Goal: Transaction & Acquisition: Book appointment/travel/reservation

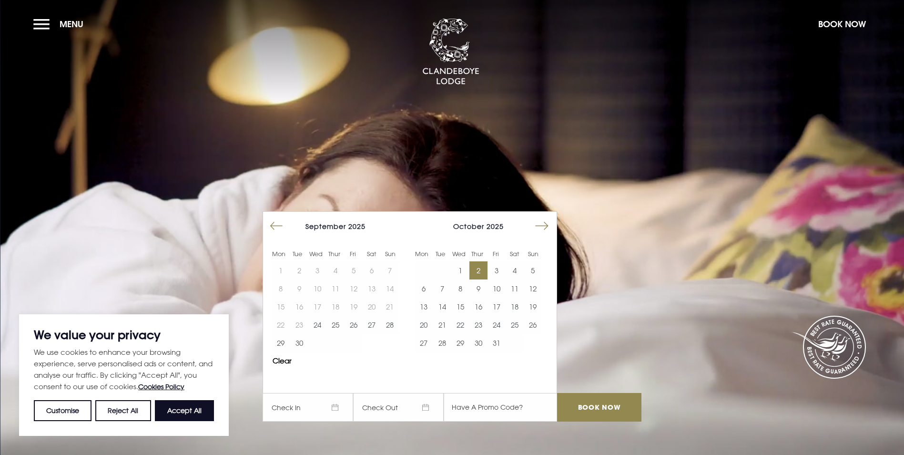
click at [487, 261] on button "2" at bounding box center [479, 270] width 18 height 18
click at [497, 261] on button "3" at bounding box center [497, 270] width 18 height 18
click at [577, 393] on input "Book Now" at bounding box center [599, 407] width 84 height 29
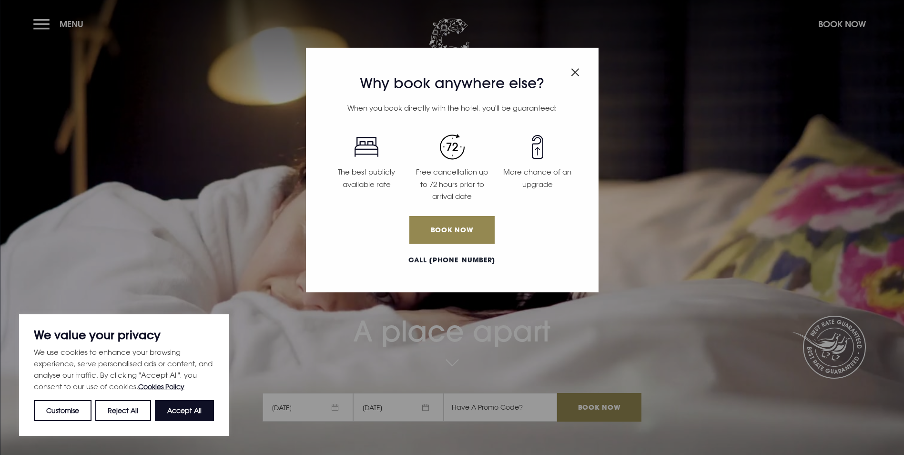
click at [45, 21] on div "Why book anywhere else? When you book directly with the hotel, you'll be guaran…" at bounding box center [452, 227] width 904 height 455
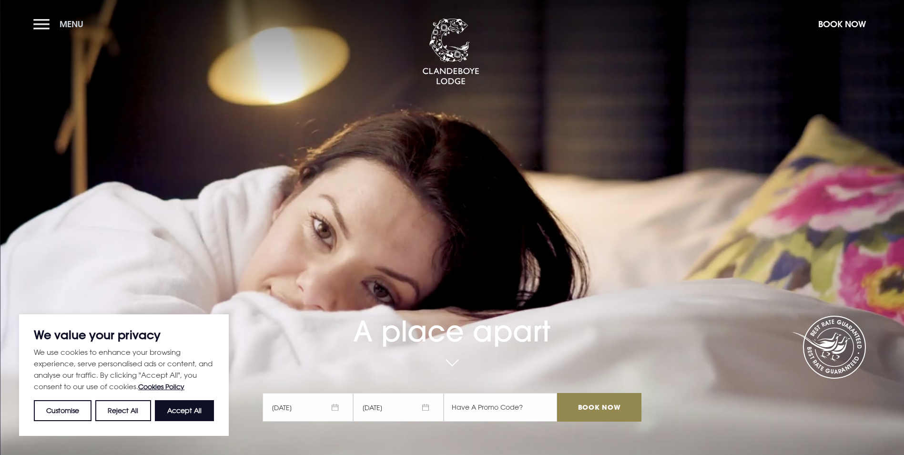
click at [41, 26] on button "Menu" at bounding box center [60, 24] width 55 height 21
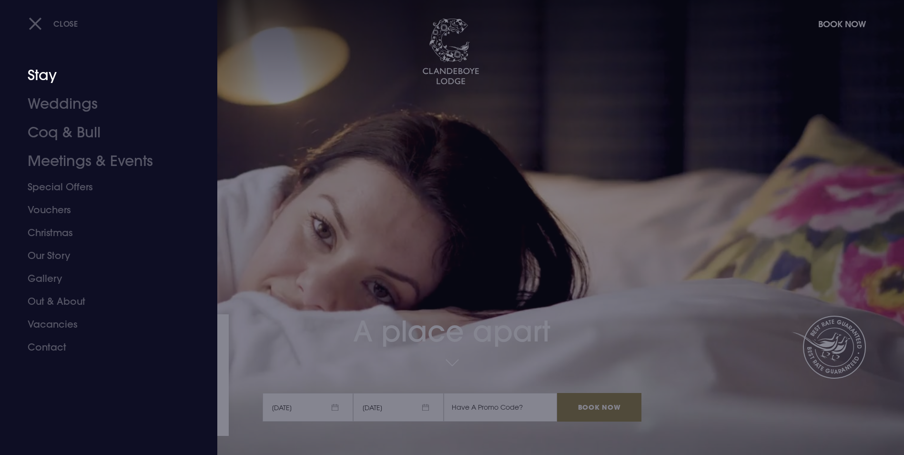
click at [62, 81] on link "Stay" at bounding box center [103, 75] width 151 height 29
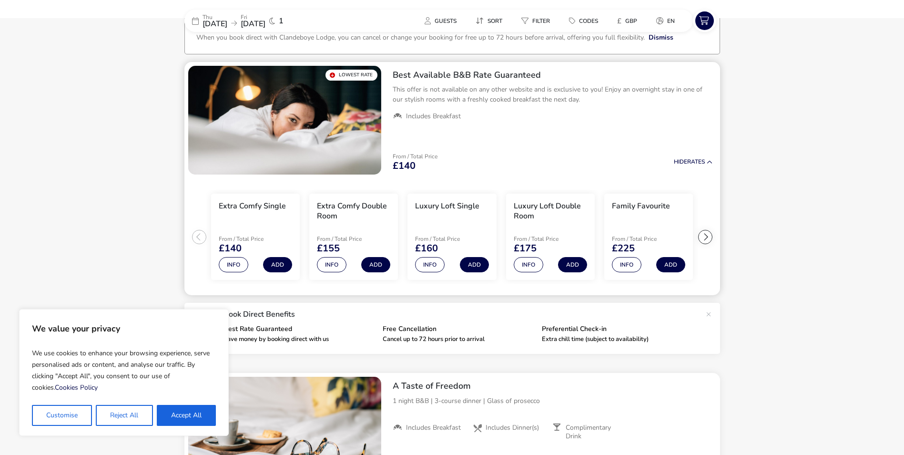
scroll to position [66, 0]
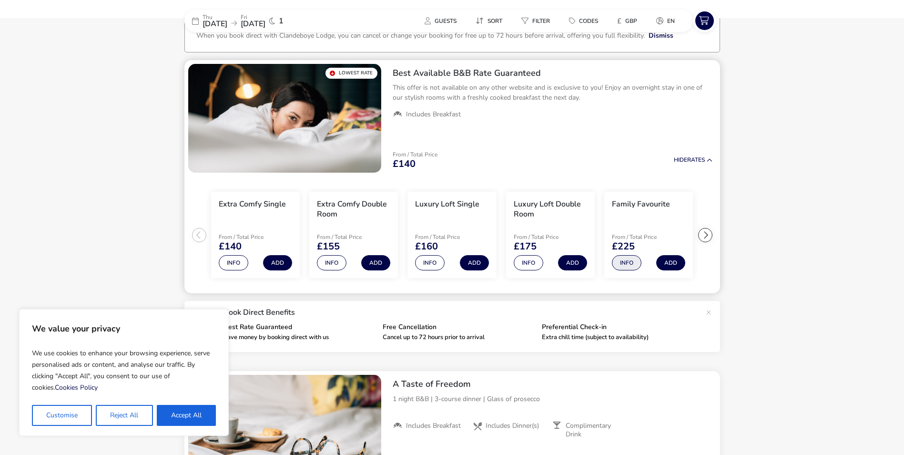
click at [633, 266] on button "Info" at bounding box center [627, 262] width 30 height 15
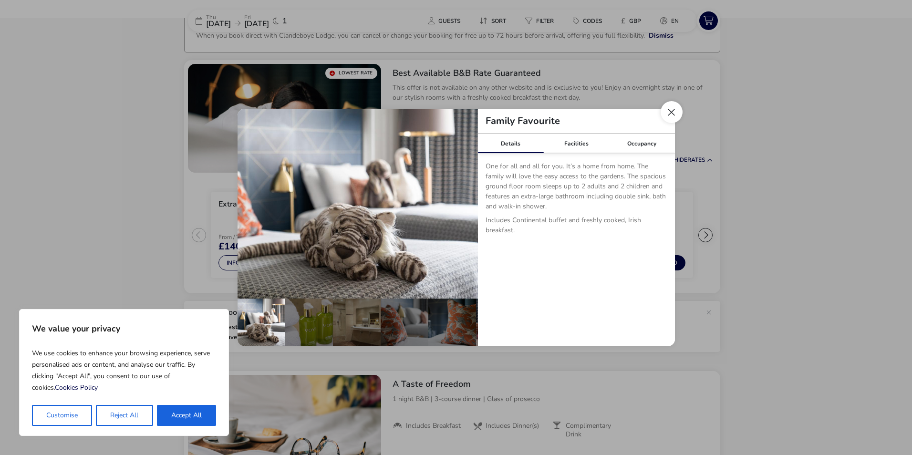
click at [673, 115] on button "Close dialog" at bounding box center [671, 112] width 22 height 22
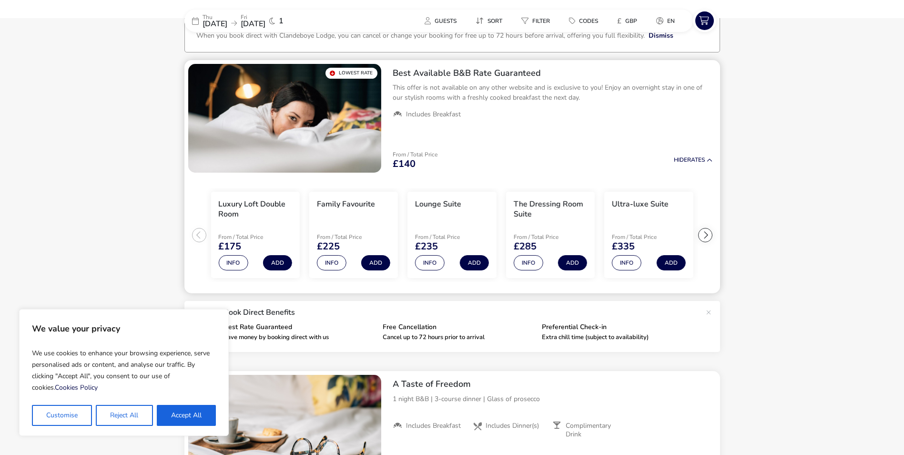
click at [204, 238] on ul "Extra Comfy Single From / Total Price £140 Info Add Extra Comfy Double Room Fro…" at bounding box center [453, 234] width 536 height 117
click at [198, 236] on ul "Extra Comfy Single From / Total Price £140 Info Add Extra Comfy Double Room Fro…" at bounding box center [453, 234] width 536 height 117
click at [184, 420] on button "Accept All" at bounding box center [186, 415] width 59 height 21
checkbox input "true"
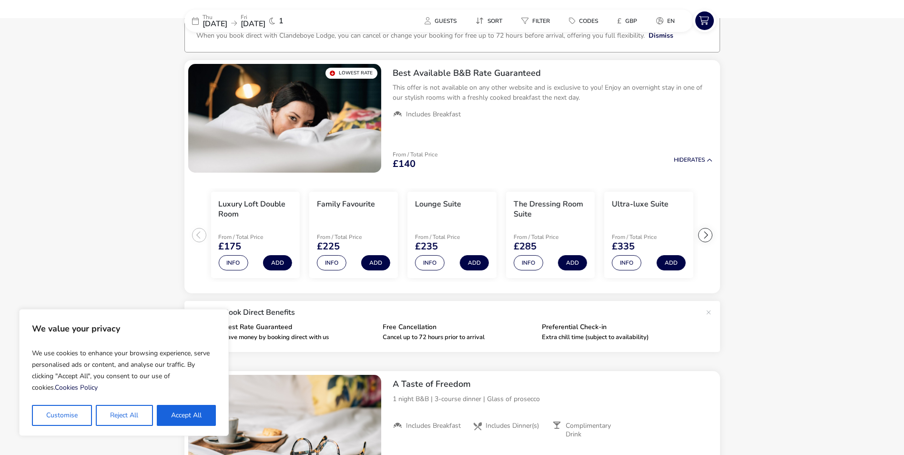
checkbox input "true"
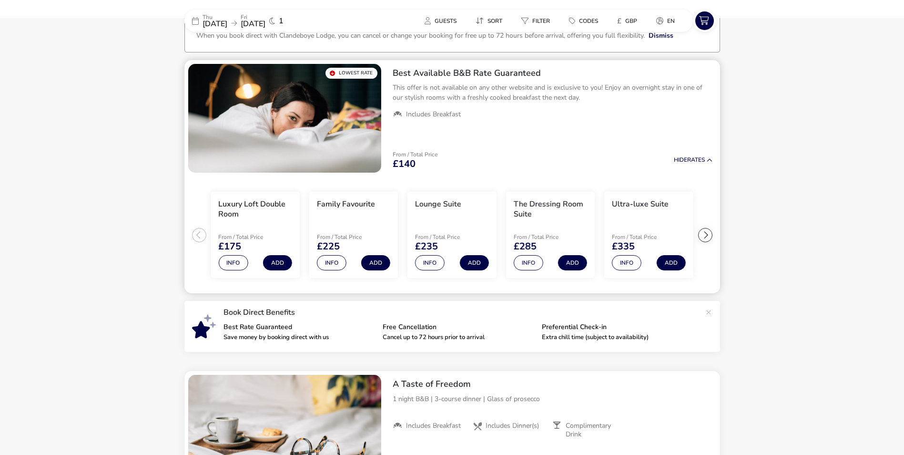
click at [205, 239] on ul "Extra Comfy Single From / Total Price £140 Info Add Extra Comfy Double Room Fro…" at bounding box center [453, 234] width 536 height 117
click at [196, 236] on ul "Extra Comfy Single From / Total Price £140 Info Add Extra Comfy Double Room Fro…" at bounding box center [453, 234] width 536 height 117
click at [197, 235] on ul "Extra Comfy Single From / Total Price £140 Info Add Extra Comfy Double Room Fro…" at bounding box center [453, 234] width 536 height 117
click at [707, 162] on icon at bounding box center [710, 160] width 6 height 6
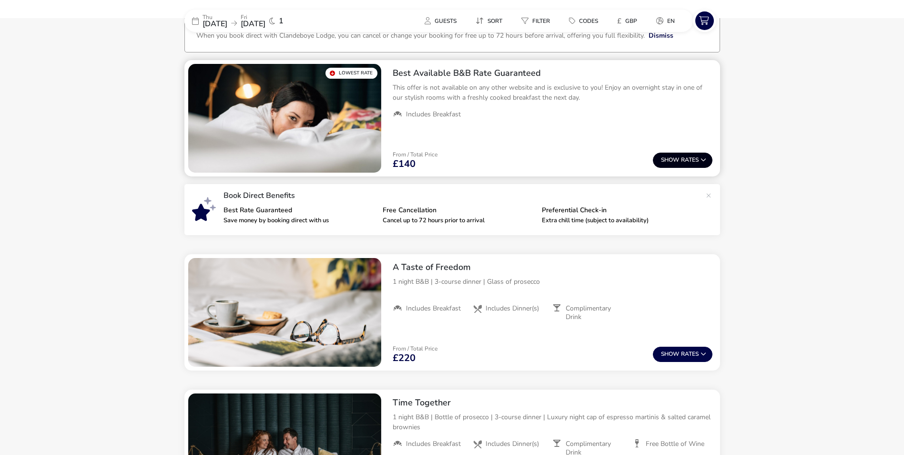
click at [685, 163] on button "Show Rates" at bounding box center [683, 160] width 60 height 15
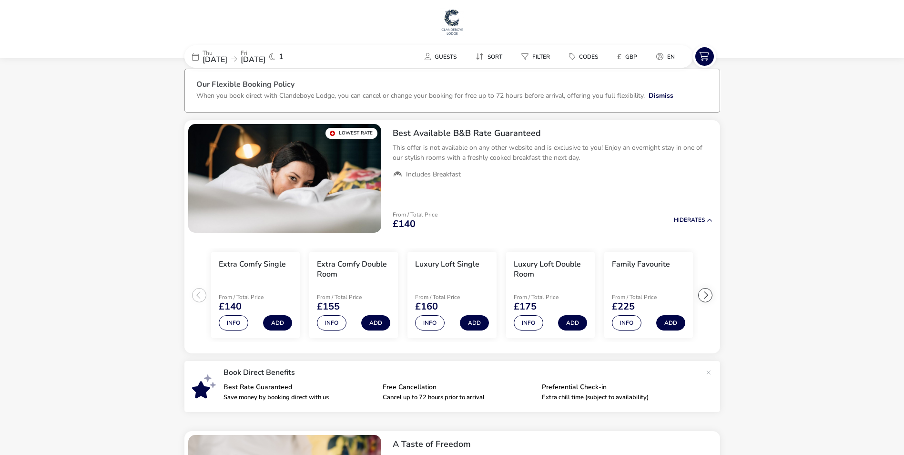
scroll to position [0, 0]
